Goal: Information Seeking & Learning: Check status

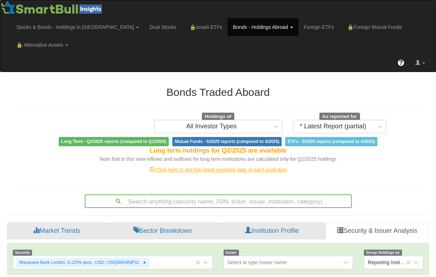
click at [196, 194] on div "Search anything (security name, ISIN, ticker, issuer, institution, category)..." at bounding box center [218, 201] width 267 height 14
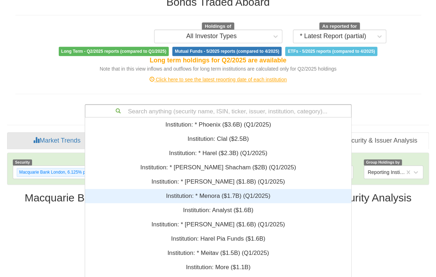
scroll to position [172, 261]
paste input "XS2623604233"
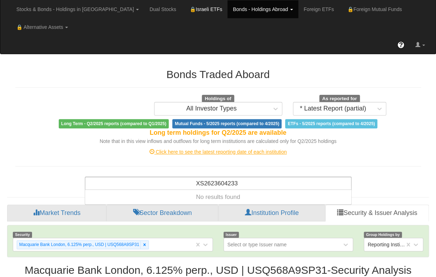
type input "XS2623604233"
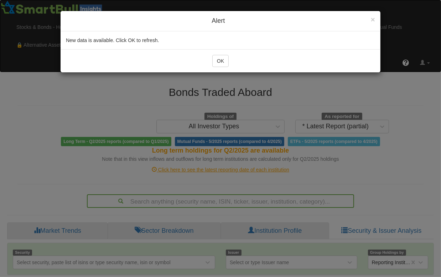
click at [129, 103] on div "× Close Alert New data is available. Click OK to refresh. OK" at bounding box center [220, 138] width 441 height 277
